Goal: Transaction & Acquisition: Purchase product/service

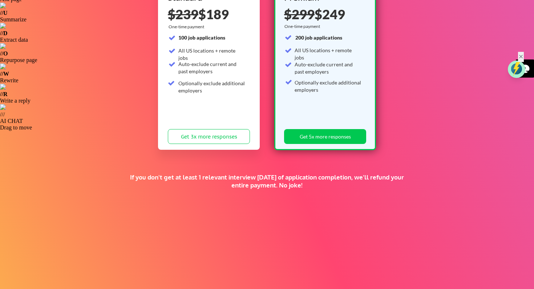
scroll to position [137, 0]
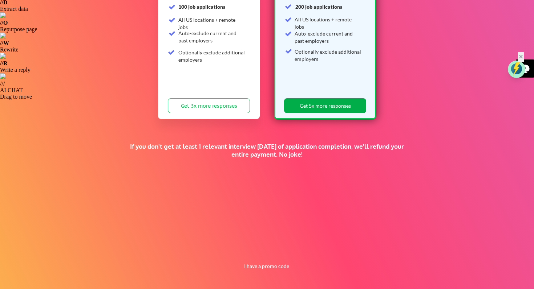
click at [318, 105] on button "Get 5x more responses" at bounding box center [325, 105] width 82 height 15
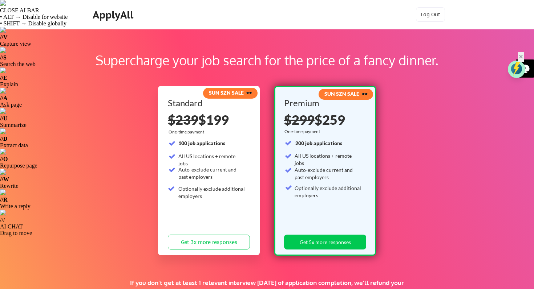
click at [117, 16] on div "ApplyAll" at bounding box center [114, 15] width 43 height 12
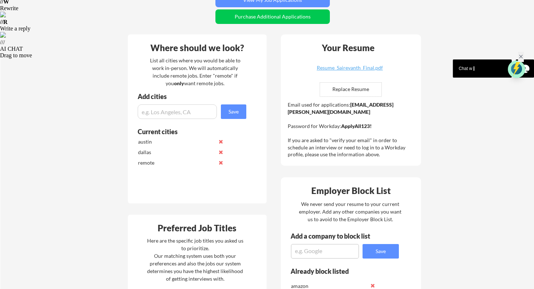
scroll to position [179, 0]
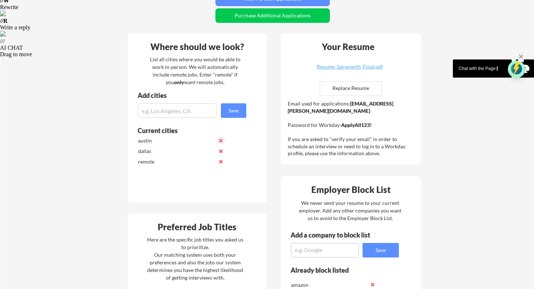
click at [221, 141] on button at bounding box center [220, 140] width 5 height 5
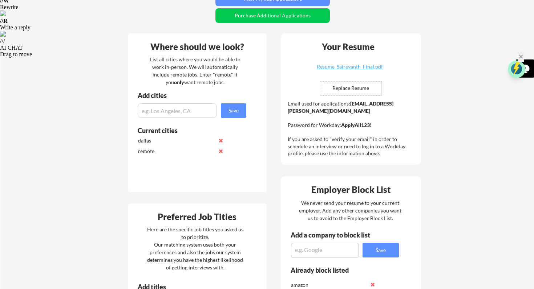
click at [94, 142] on div "Your Dashboard Your applications are complete! 🎉 Your ApplyAll applications are…" at bounding box center [266, 224] width 533 height 748
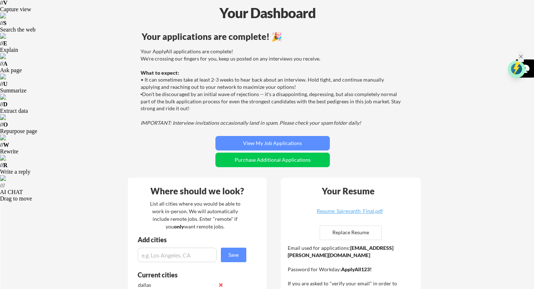
scroll to position [32, 0]
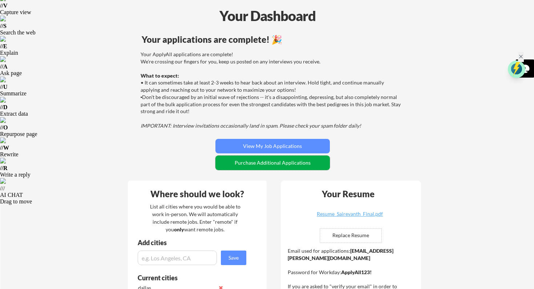
click at [247, 162] on button "Purchase Additional Applications" at bounding box center [272, 163] width 114 height 15
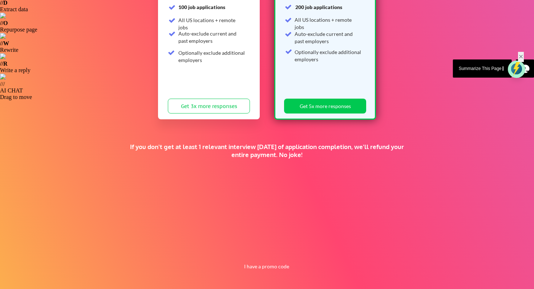
scroll to position [137, 0]
click at [272, 265] on button "I have a promo code" at bounding box center [266, 266] width 53 height 9
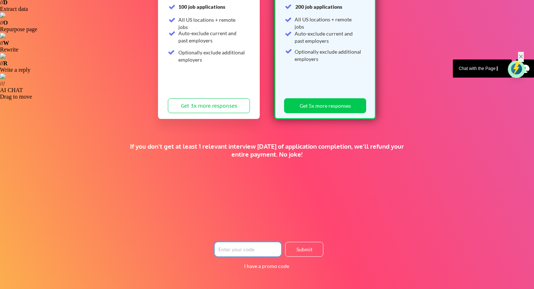
click at [258, 251] on input "input" at bounding box center [247, 249] width 67 height 15
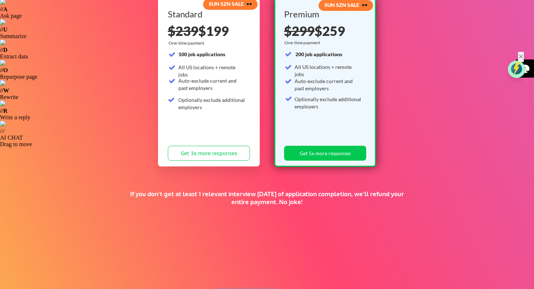
scroll to position [0, 0]
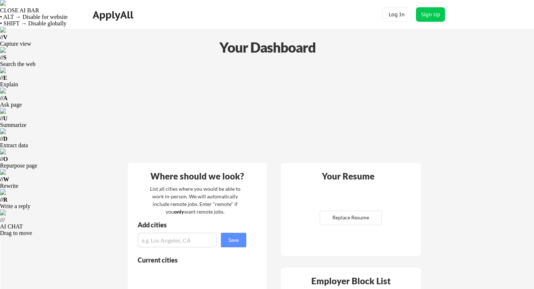
scroll to position [32, 0]
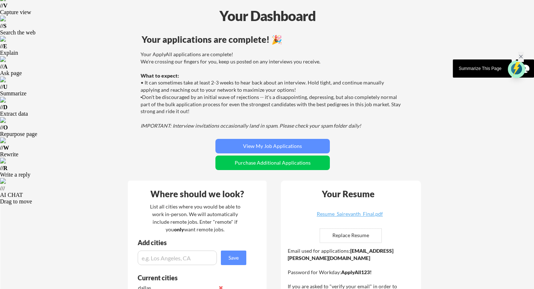
click at [150, 118] on div "Your ApplyAll applications are complete! We're crossing our fingers for you, ke…" at bounding box center [272, 90] width 262 height 78
click at [135, 130] on div "Your ApplyAll applications are complete! We're crossing our fingers for you, ke…" at bounding box center [271, 93] width 291 height 85
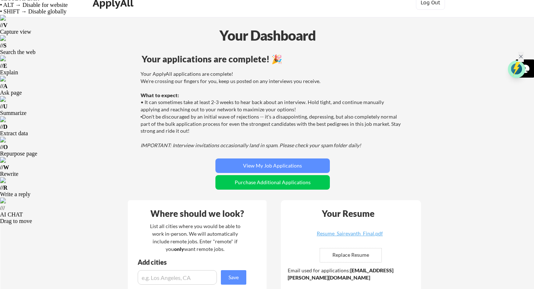
scroll to position [0, 0]
